Goal: Task Accomplishment & Management: Use online tool/utility

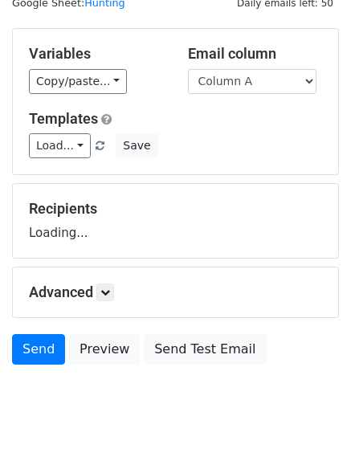
scroll to position [91, 0]
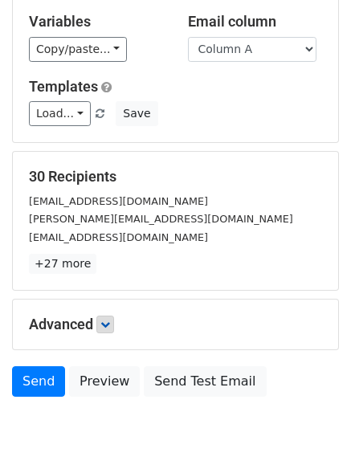
click at [110, 312] on div "Advanced Tracking Track Opens UTM Codes Track Clicks Filters Only include sprea…" at bounding box center [175, 325] width 325 height 50
click at [114, 326] on link at bounding box center [105, 325] width 18 height 18
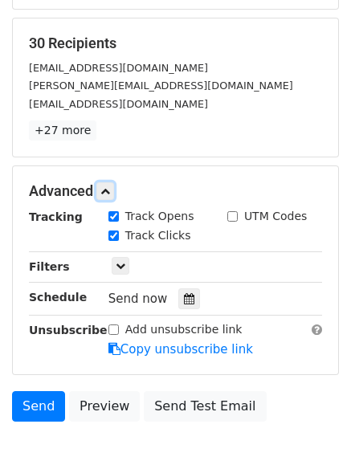
scroll to position [305, 0]
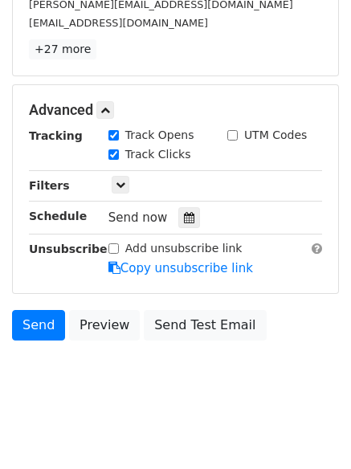
click at [180, 207] on div "Send now" at bounding box center [202, 218] width 189 height 22
click at [183, 210] on div at bounding box center [189, 217] width 22 height 21
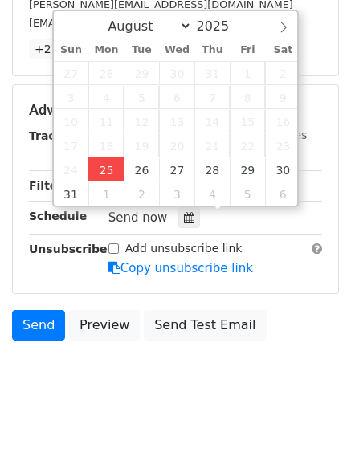
type input "2025-08-25 13:17"
type input "01"
type input "17"
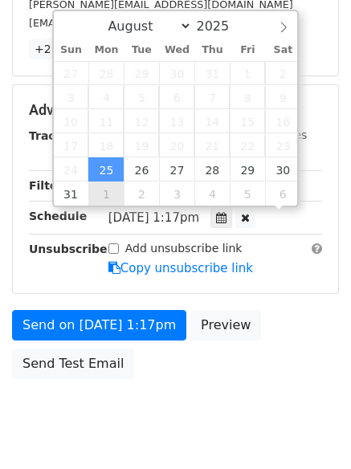
scroll to position [1, 0]
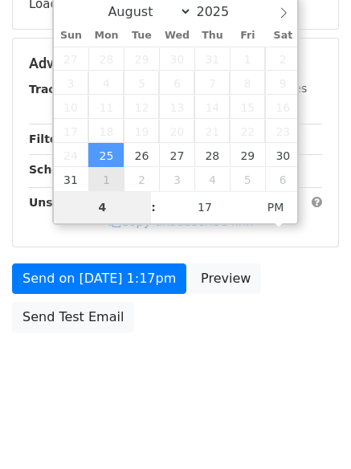
type input "4"
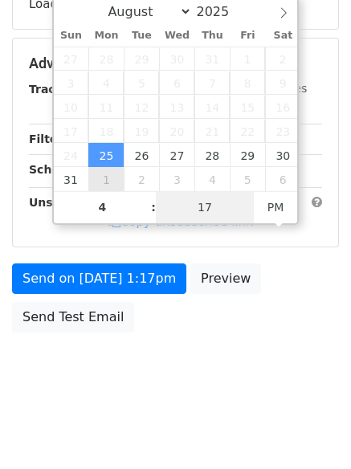
type input "2025-08-25 16:17"
type input "04"
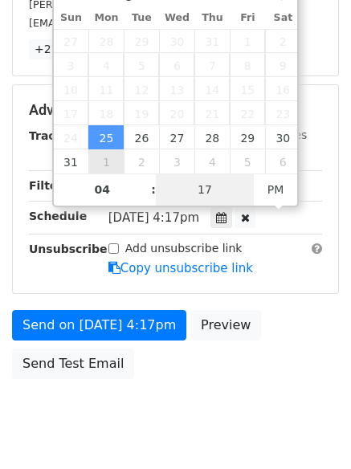
type input "1"
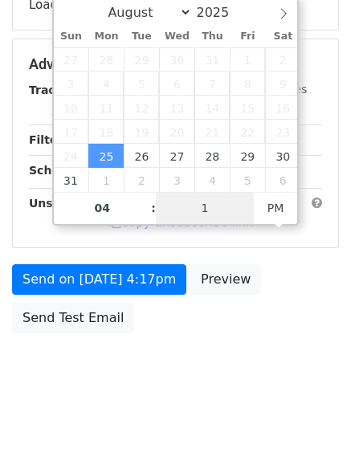
scroll to position [305, 0]
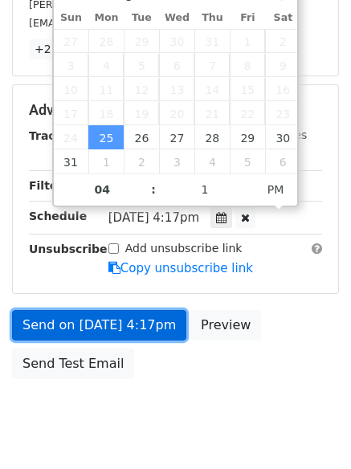
type input "2025-08-25 16:01"
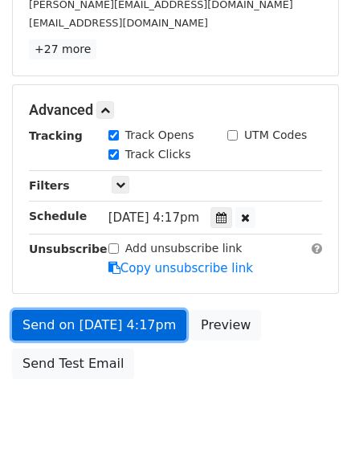
click at [115, 320] on link "Send on Aug 25 at 4:17pm" at bounding box center [99, 325] width 174 height 31
click at [115, 320] on link "Send on Aug 25 at 4:01pm" at bounding box center [99, 325] width 174 height 31
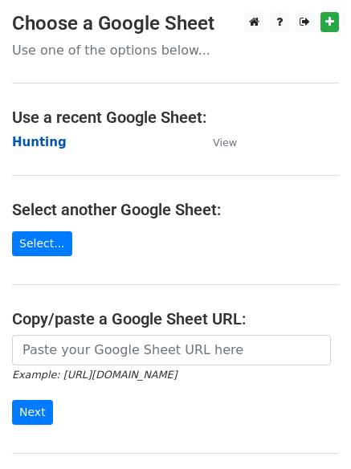
click at [41, 139] on strong "Hunting" at bounding box center [39, 142] width 55 height 14
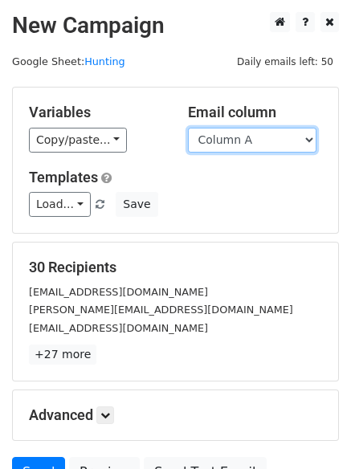
click at [275, 144] on select "Column A Column B Column C" at bounding box center [252, 140] width 128 height 25
select select "Column B"
click at [188, 128] on select "Column A Column B Column C" at bounding box center [252, 140] width 128 height 25
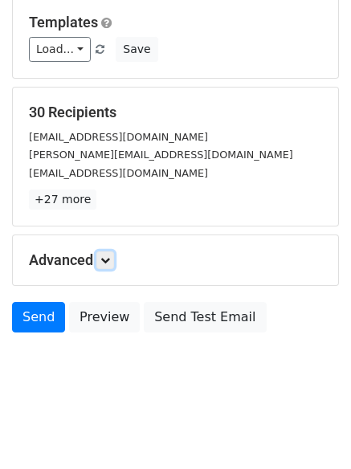
drag, startPoint x: 113, startPoint y: 263, endPoint x: 144, endPoint y: 268, distance: 31.0
click at [110, 263] on icon at bounding box center [105, 260] width 10 height 10
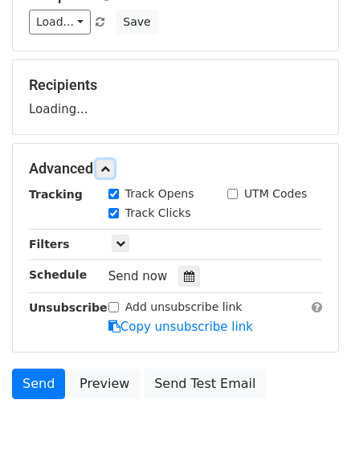
scroll to position [222, 0]
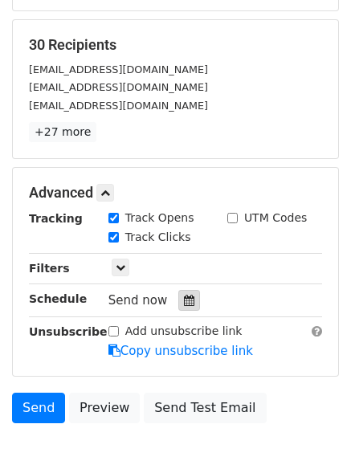
click at [179, 293] on div at bounding box center [189, 300] width 22 height 21
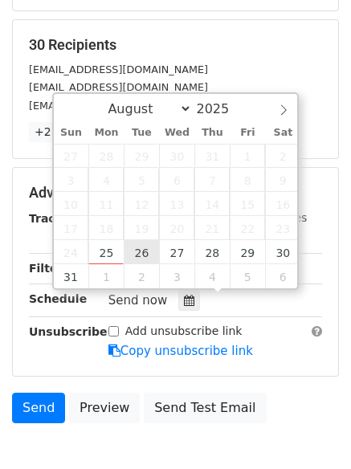
type input "2025-08-26 12:00"
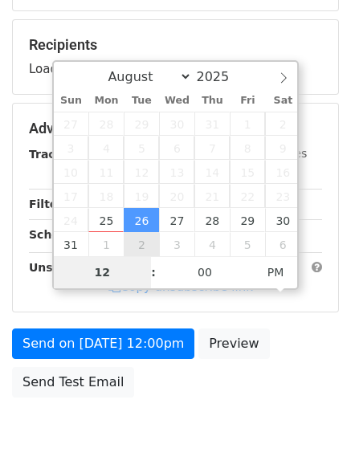
type input "5"
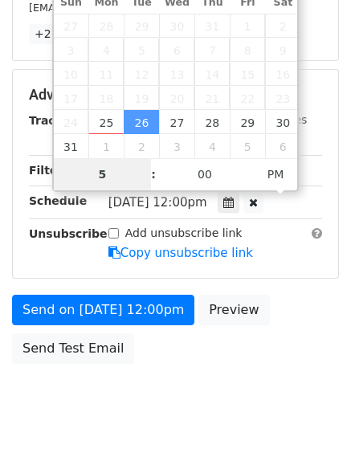
scroll to position [351, 0]
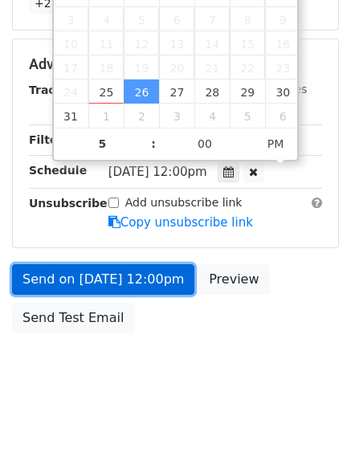
type input "2025-08-26 17:00"
click at [121, 280] on link "Send on Aug 26 at 12:00pm" at bounding box center [103, 279] width 182 height 31
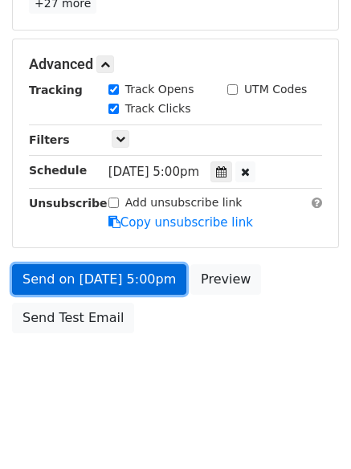
click at [120, 279] on link "Send on Aug 26 at 5:00pm" at bounding box center [99, 279] width 174 height 31
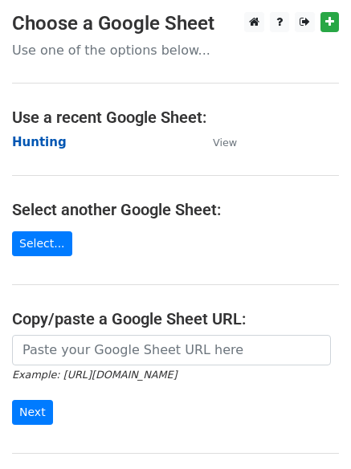
click at [29, 145] on strong "Hunting" at bounding box center [39, 142] width 55 height 14
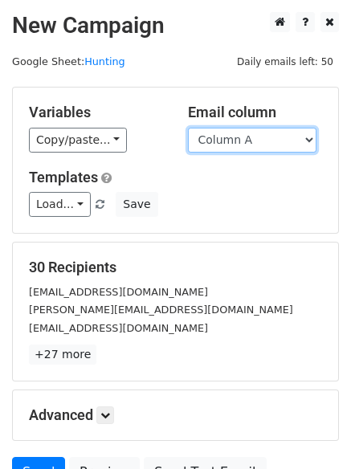
click at [269, 146] on select "Column A Column B Column C" at bounding box center [252, 140] width 128 height 25
select select "Column C"
click at [188, 128] on select "Column A Column B Column C" at bounding box center [252, 140] width 128 height 25
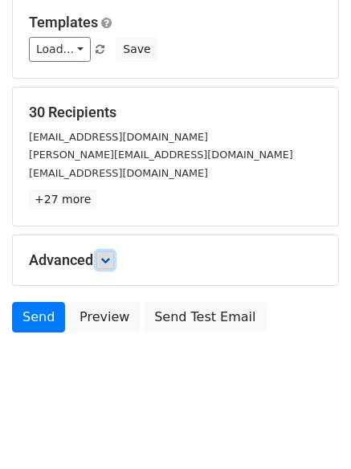
click at [110, 263] on icon at bounding box center [105, 260] width 10 height 10
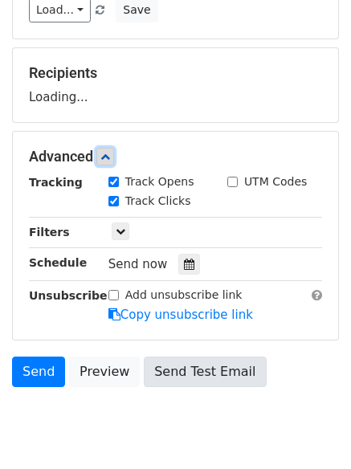
scroll to position [244, 0]
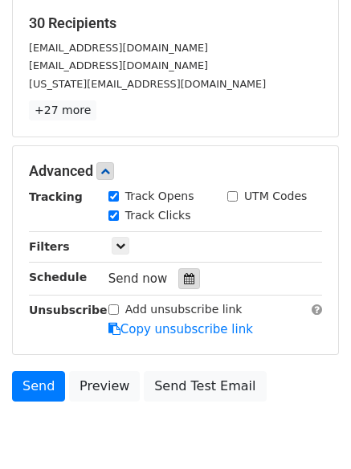
click at [184, 279] on icon at bounding box center [189, 278] width 10 height 11
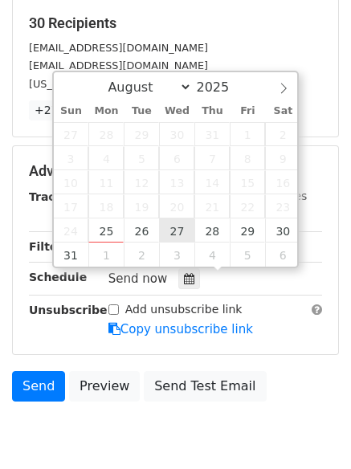
type input "2025-08-27 12:00"
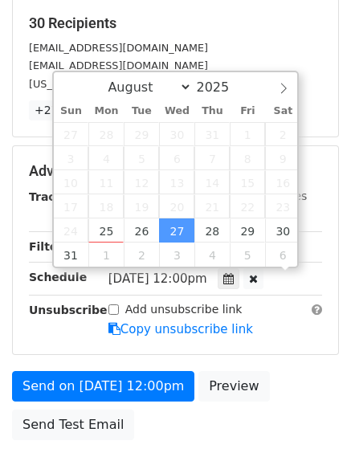
scroll to position [1, 0]
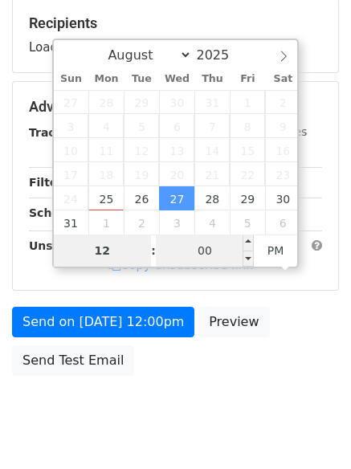
type input "6"
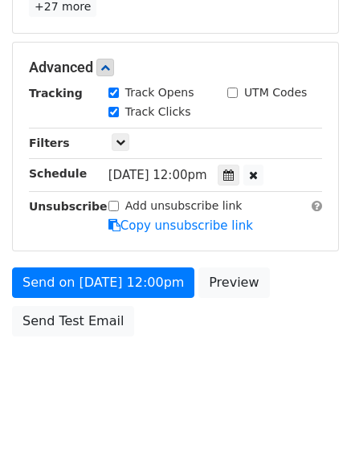
scroll to position [665, 0]
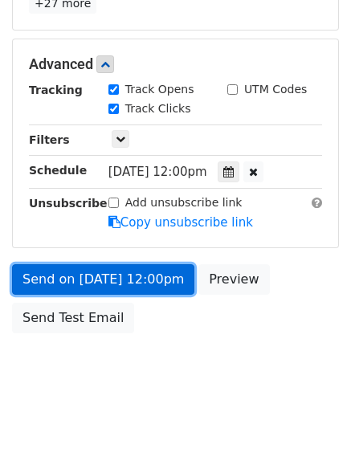
type input "2025-08-27 18:00"
click at [107, 276] on link "Send on Aug 27 at 12:00pm" at bounding box center [103, 279] width 182 height 31
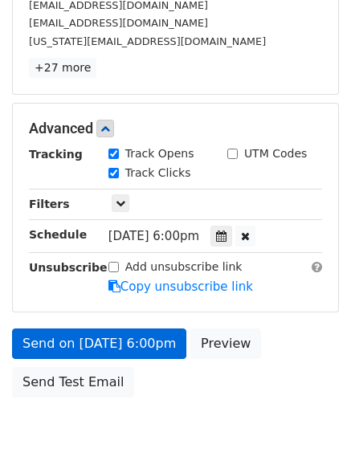
scroll to position [351, 0]
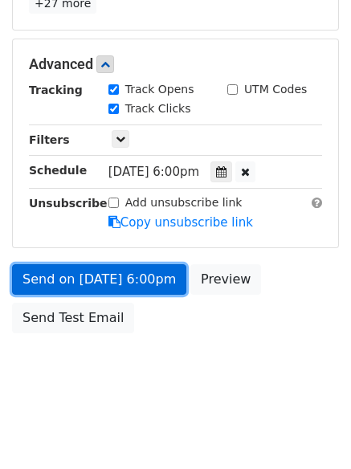
click at [107, 276] on link "Send on Aug 27 at 6:00pm" at bounding box center [99, 279] width 174 height 31
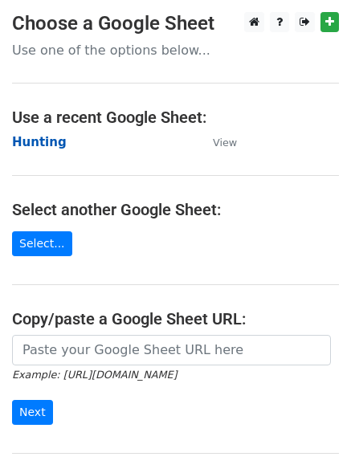
click at [39, 145] on strong "Hunting" at bounding box center [39, 142] width 55 height 14
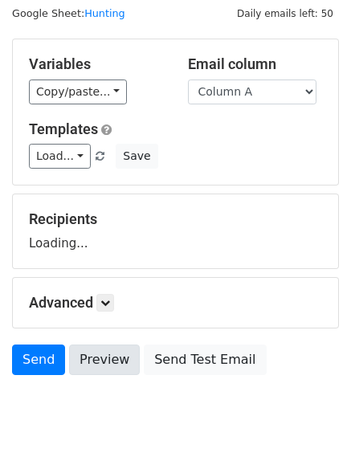
scroll to position [91, 0]
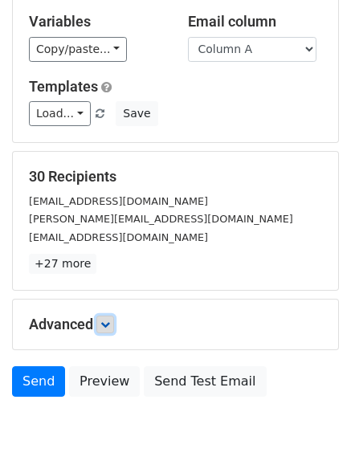
click at [110, 316] on link at bounding box center [105, 325] width 18 height 18
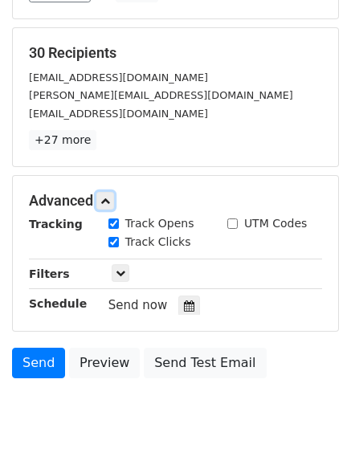
scroll to position [279, 0]
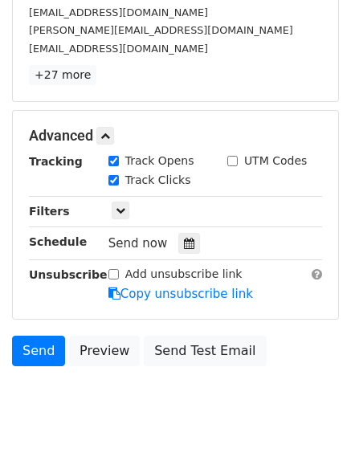
click at [181, 216] on div "Only include spreadsheet rows that match the following filters:" at bounding box center [215, 211] width 238 height 18
click at [184, 244] on icon at bounding box center [189, 243] width 10 height 11
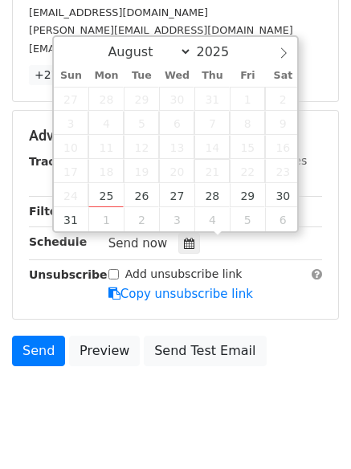
click at [211, 182] on span "21" at bounding box center [211, 171] width 35 height 24
type input "2025-08-28 12:00"
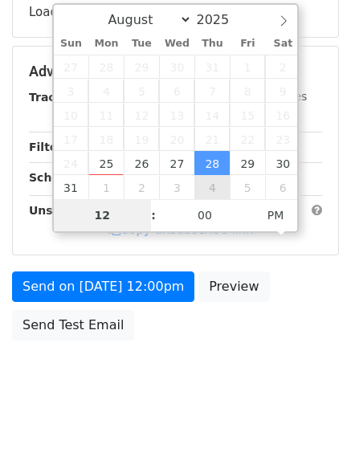
type input "7"
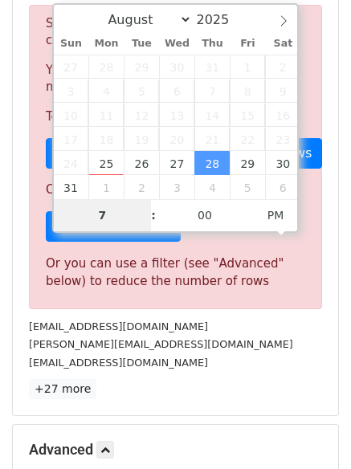
scroll to position [665, 0]
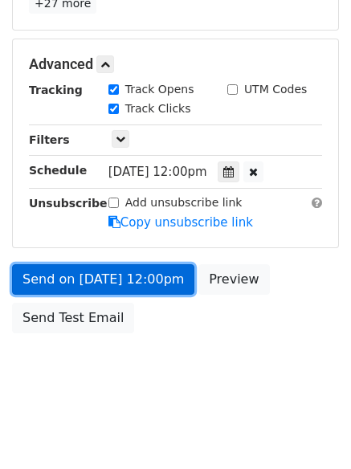
type input "2025-08-28 19:00"
click at [68, 286] on link "Send on Aug 28 at 12:00pm" at bounding box center [103, 279] width 182 height 31
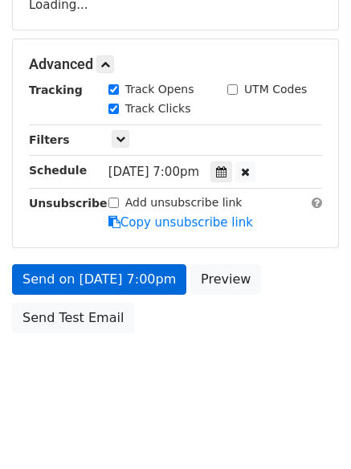
scroll to position [351, 0]
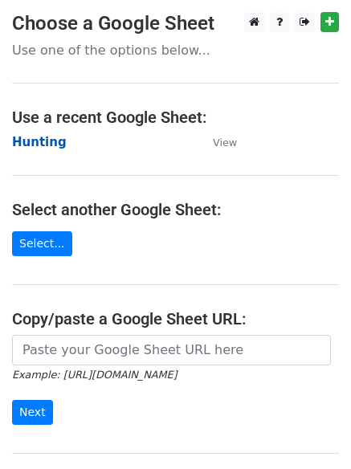
click at [47, 141] on strong "Hunting" at bounding box center [39, 142] width 55 height 14
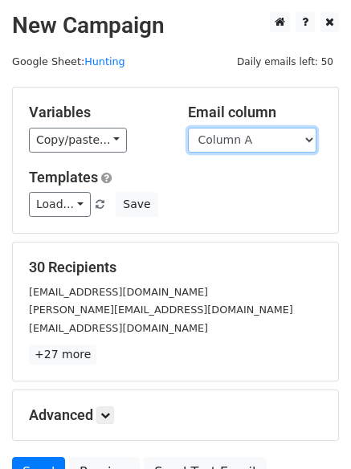
drag, startPoint x: 0, startPoint y: 0, endPoint x: 282, endPoint y: 149, distance: 318.6
click at [282, 149] on select "Column A Column B Column C" at bounding box center [252, 140] width 128 height 25
select select "Column B"
click at [188, 128] on select "Column A Column B Column C" at bounding box center [252, 140] width 128 height 25
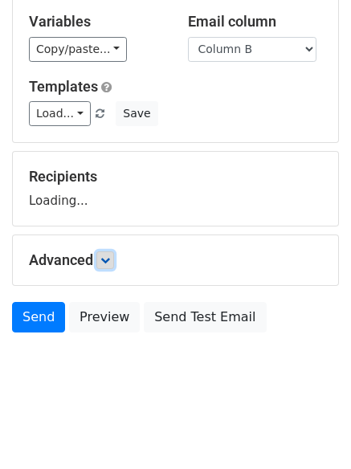
click at [108, 259] on icon at bounding box center [105, 260] width 10 height 10
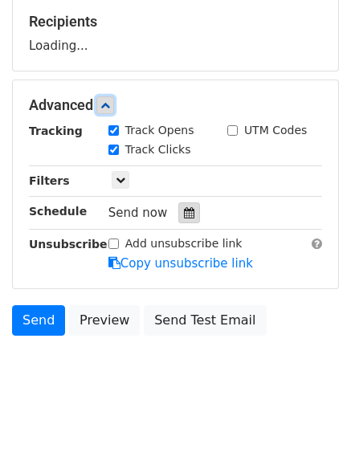
scroll to position [247, 0]
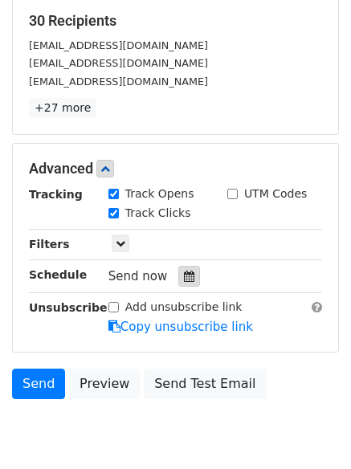
click at [181, 287] on div "Tracking Track Opens UTM Codes Track Clicks Filters Only include spreadsheet ro…" at bounding box center [175, 260] width 293 height 150
click at [184, 275] on icon at bounding box center [189, 276] width 10 height 11
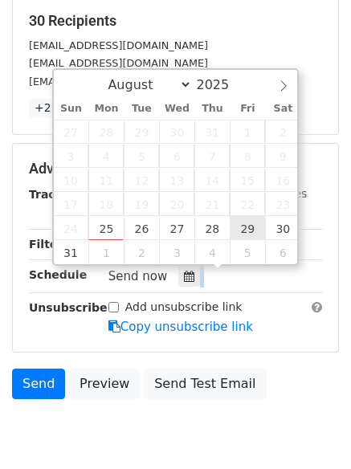
type input "2025-08-29 12:00"
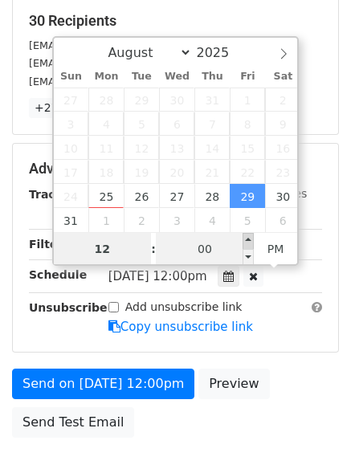
scroll to position [1, 0]
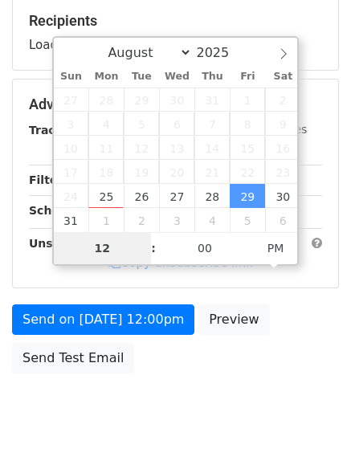
type input "8"
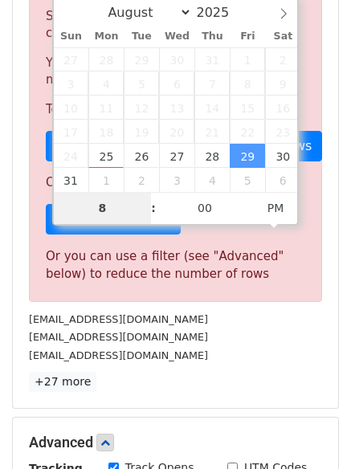
scroll to position [665, 0]
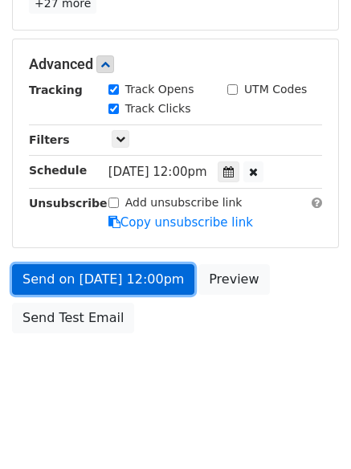
type input "2025-08-29 20:00"
click at [102, 275] on link "Send on Aug 29 at 12:00pm" at bounding box center [103, 279] width 182 height 31
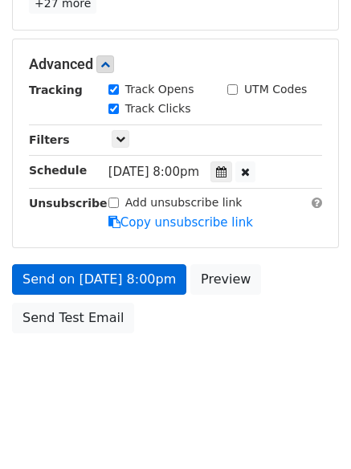
scroll to position [287, 0]
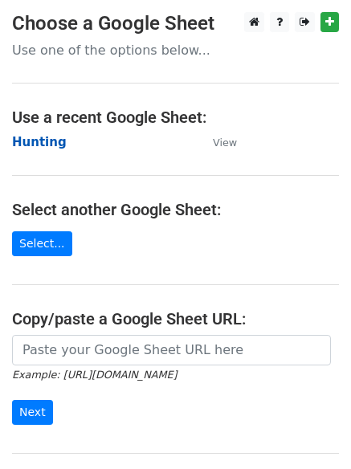
click at [28, 143] on strong "Hunting" at bounding box center [39, 142] width 55 height 14
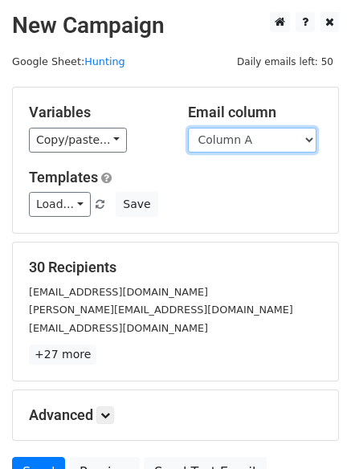
click at [258, 149] on select "Column A Column B Column C" at bounding box center [252, 140] width 128 height 25
click at [251, 141] on select "Column A Column B Column C" at bounding box center [252, 140] width 128 height 25
select select "Column C"
click at [188, 128] on select "Column A Column B Column C" at bounding box center [252, 140] width 128 height 25
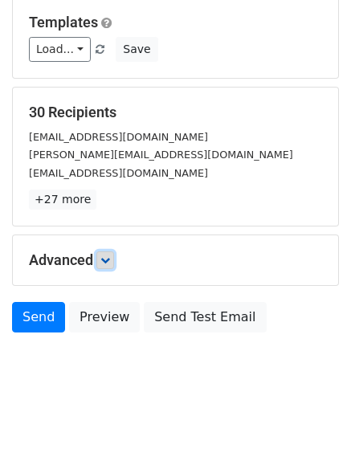
click at [104, 264] on icon at bounding box center [105, 260] width 10 height 10
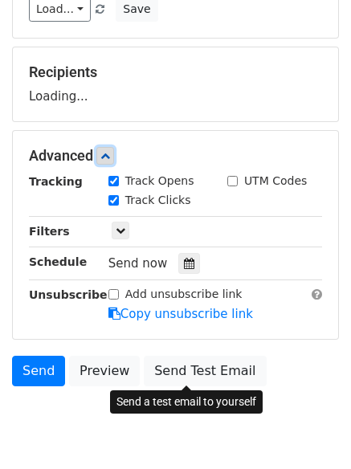
scroll to position [246, 0]
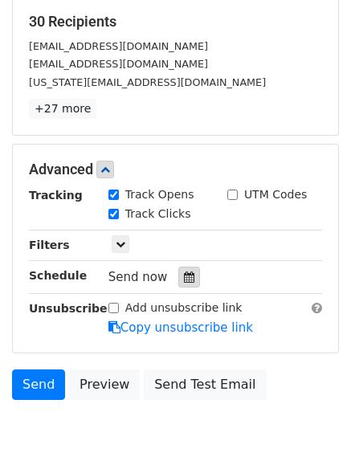
click at [185, 274] on icon at bounding box center [189, 276] width 10 height 11
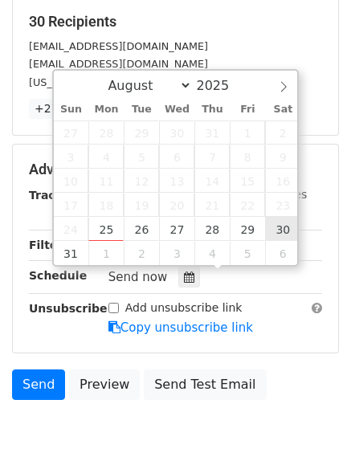
type input "[DATE] 12:00"
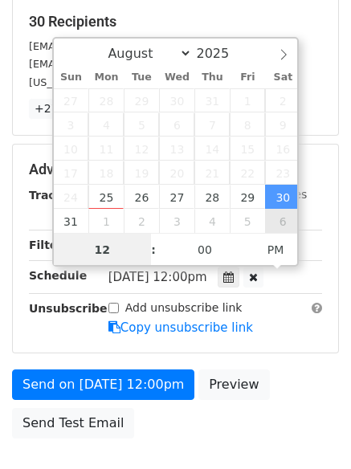
scroll to position [1, 0]
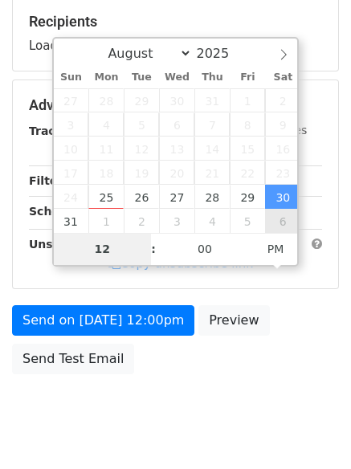
type input "9"
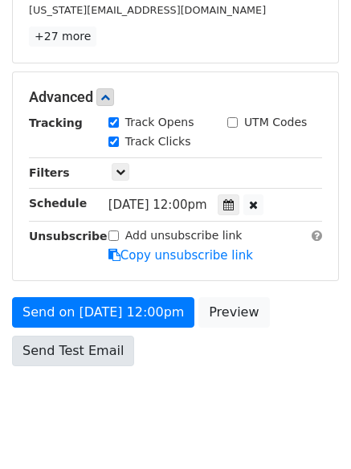
scroll to position [665, 0]
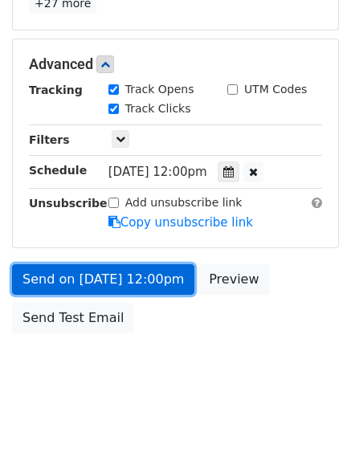
type input "[DATE] 21:00"
click at [106, 276] on link "Send on [DATE] 12:00pm" at bounding box center [103, 279] width 182 height 31
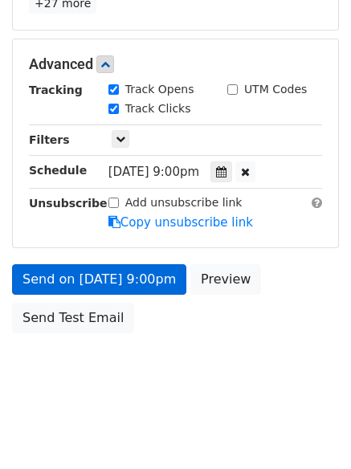
scroll to position [287, 0]
